Goal: Communication & Community: Answer question/provide support

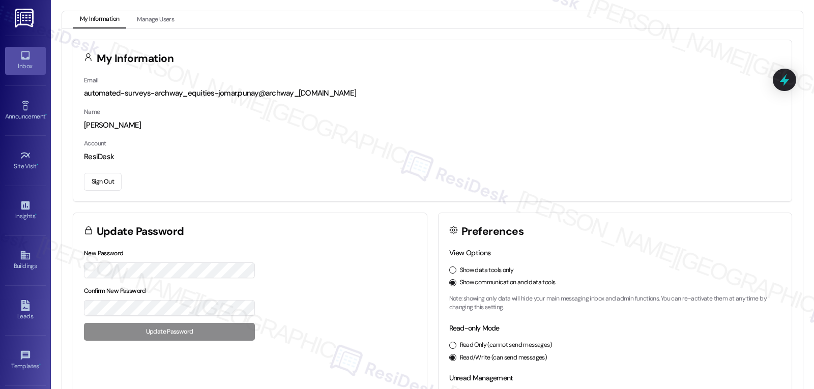
click at [25, 67] on div "Inbox" at bounding box center [25, 66] width 51 height 10
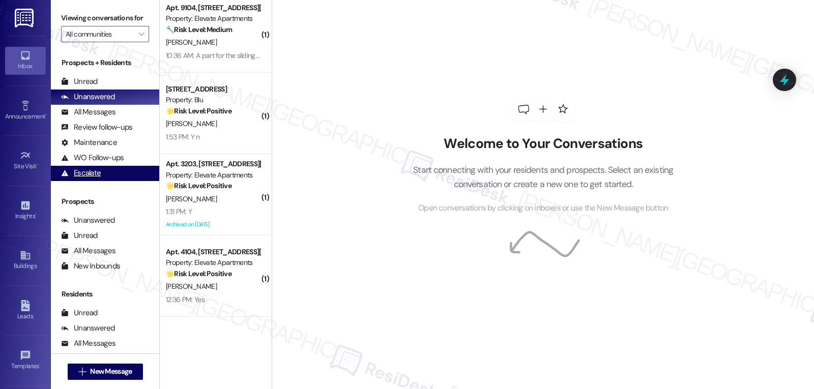
scroll to position [80, 0]
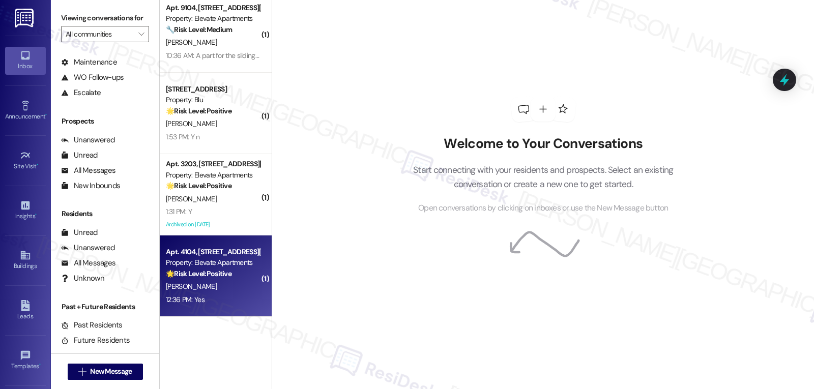
click at [204, 305] on div "12:36 PM: Yes 12:36 PM: Yes" at bounding box center [213, 299] width 96 height 13
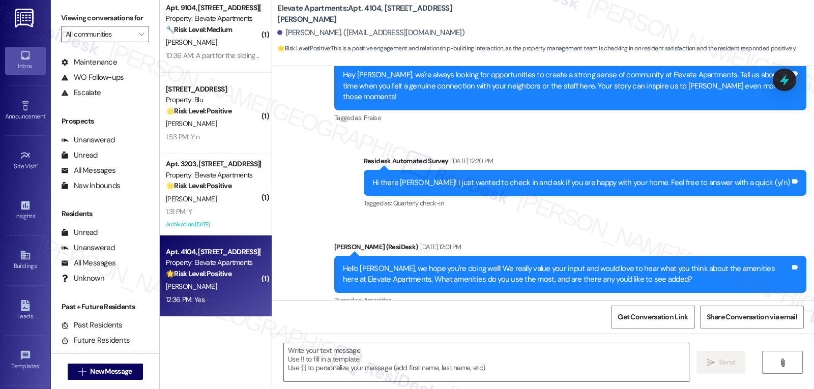
type textarea "Fetching suggested responses. Please feel free to read through the conversation…"
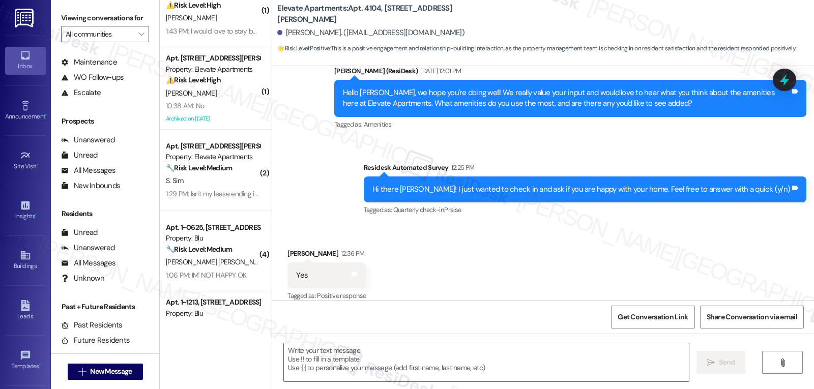
scroll to position [0, 0]
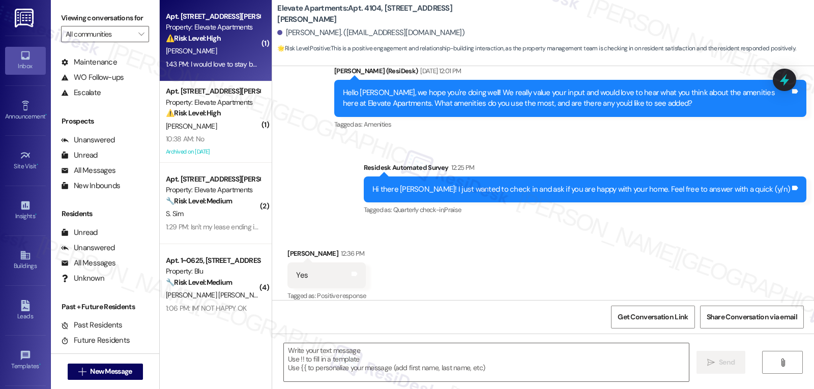
click at [206, 58] on div "1:43 PM: I would love to stay but I'm disabled and I can't afford my rent to go…" at bounding box center [213, 64] width 96 height 13
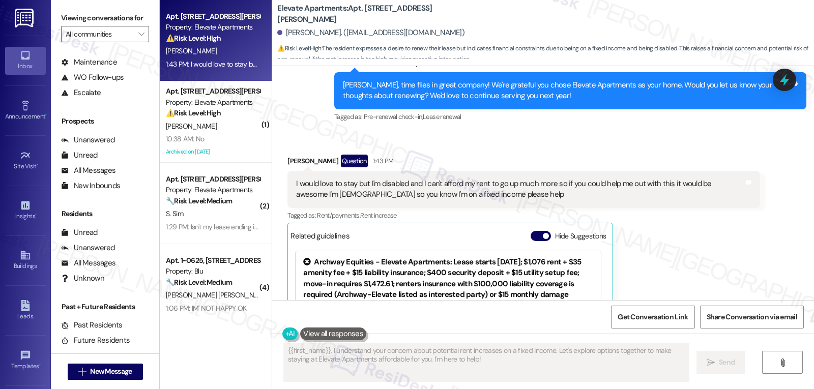
scroll to position [842, 0]
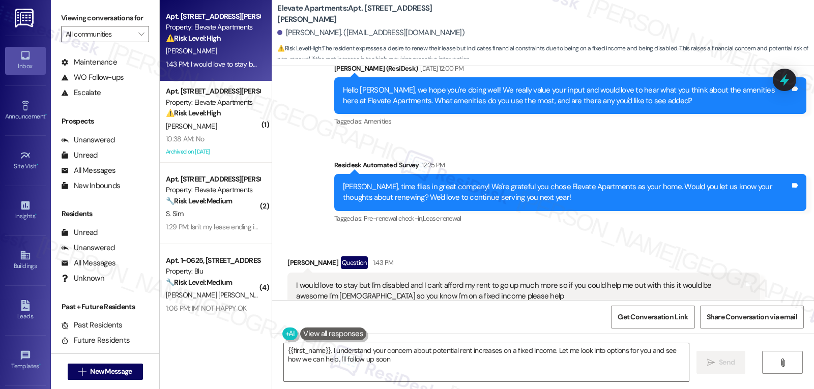
type textarea "{{first_name}}, I understand your concern about potential rent increases on a f…"
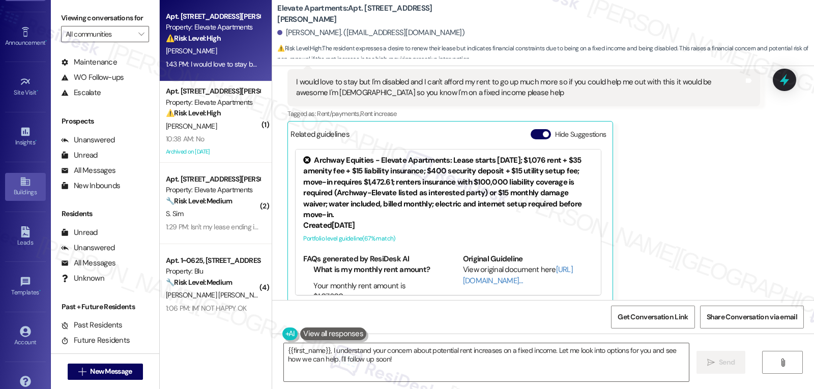
scroll to position [96, 0]
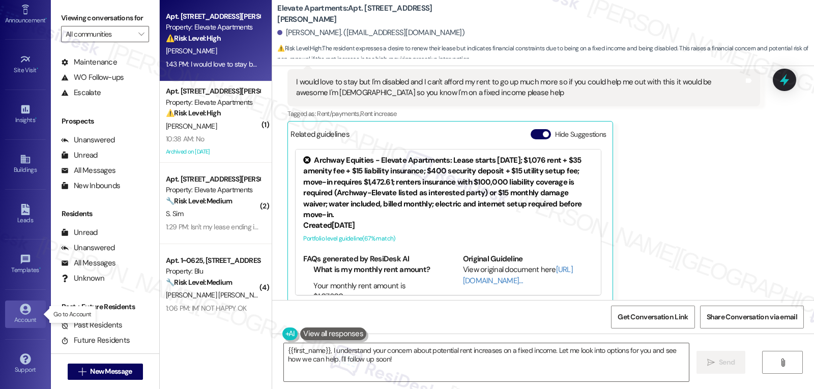
click at [25, 319] on div "Account" at bounding box center [25, 320] width 51 height 10
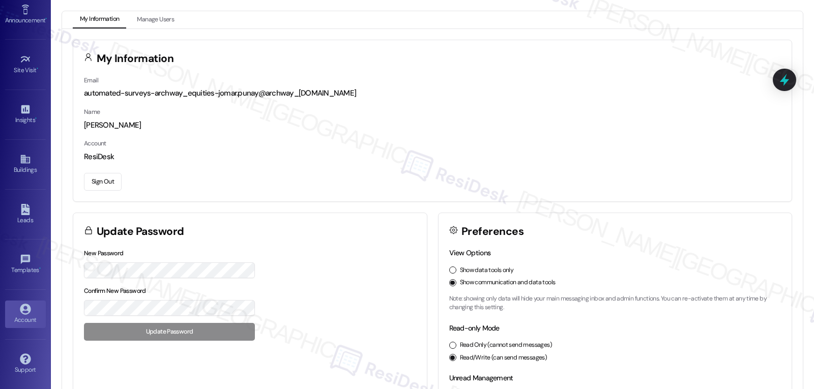
drag, startPoint x: 93, startPoint y: 182, endPoint x: 115, endPoint y: 182, distance: 21.9
click at [93, 182] on button "Sign Out" at bounding box center [103, 182] width 38 height 18
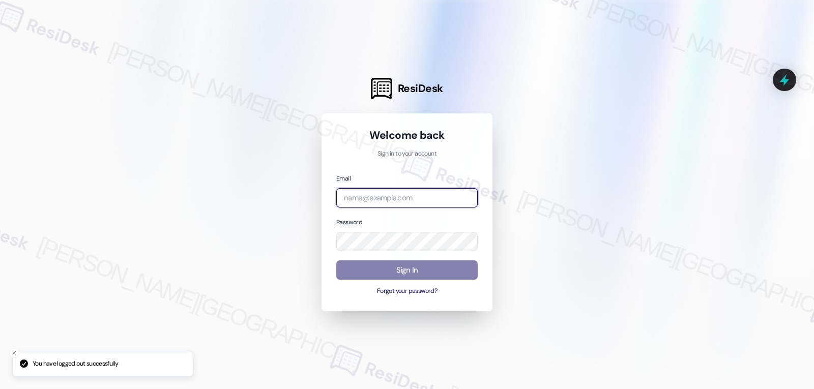
click at [387, 197] on input "email" at bounding box center [406, 198] width 141 height 20
click at [402, 202] on input "email" at bounding box center [406, 198] width 141 height 20
paste input "[EMAIL_ADDRESS][DOMAIN_NAME]"
type input "[EMAIL_ADDRESS][DOMAIN_NAME]"
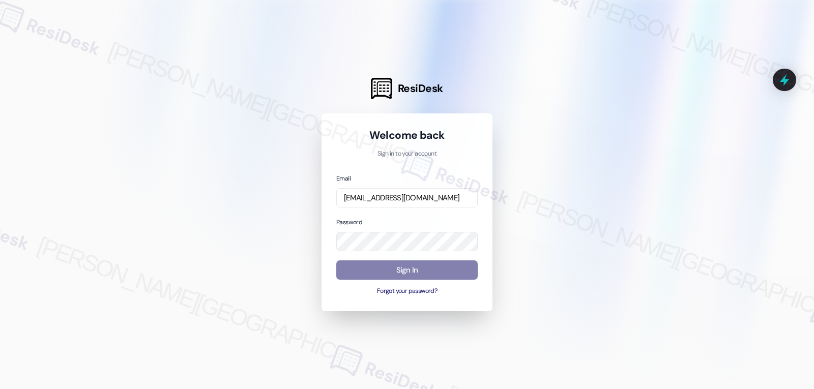
scroll to position [0, 0]
click at [357, 253] on div "Email [EMAIL_ADDRESS][DOMAIN_NAME] Password Sign In Forgot your password?" at bounding box center [406, 235] width 141 height 124
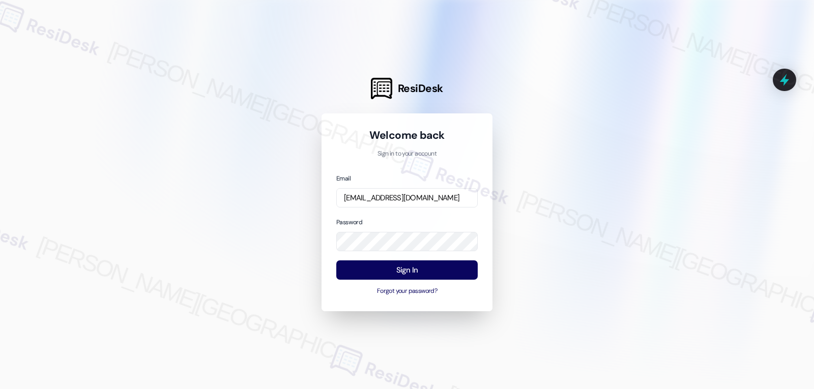
click at [376, 217] on div "Password" at bounding box center [406, 234] width 141 height 35
click at [432, 272] on button "Sign In" at bounding box center [406, 270] width 141 height 20
